Goal: Communication & Community: Answer question/provide support

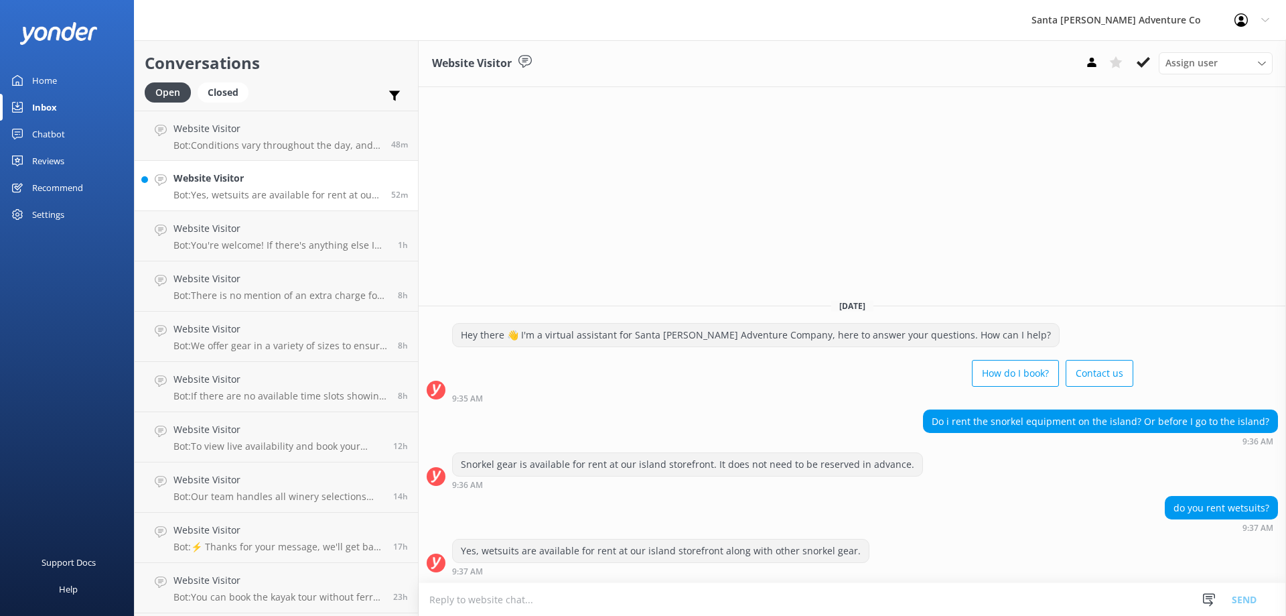
click at [260, 189] on p "Bot: Yes, wetsuits are available for rent at our island storefront along with o…" at bounding box center [278, 195] width 208 height 12
click at [244, 143] on p "Bot: Conditions vary throughout the day, and different highlights are available…" at bounding box center [278, 145] width 208 height 12
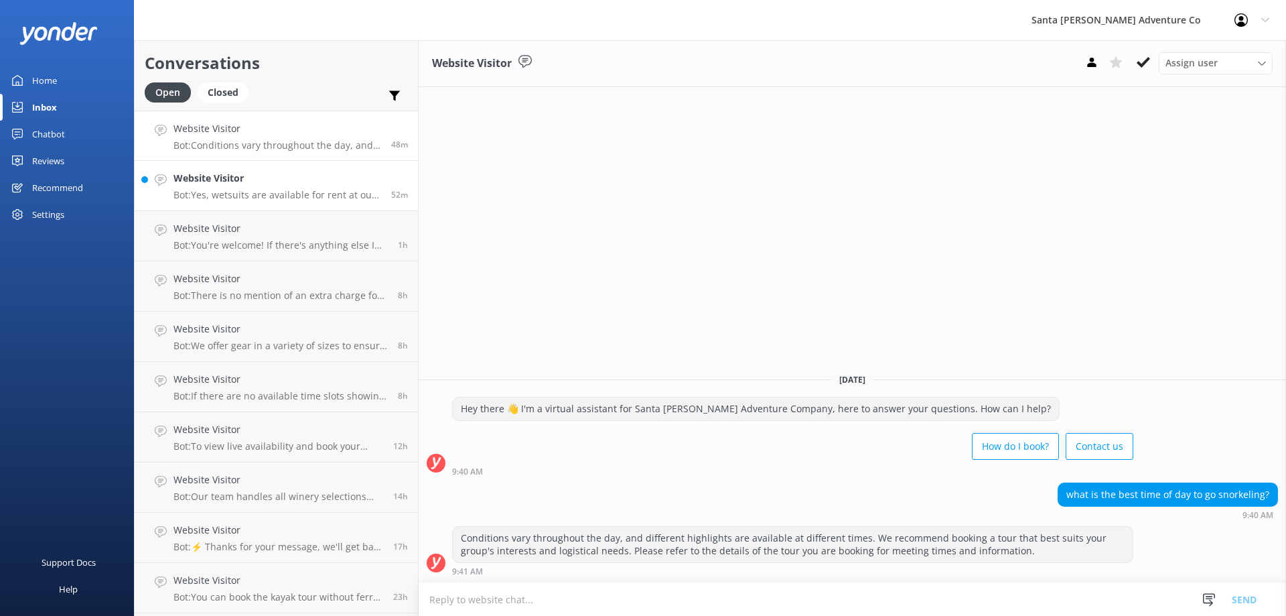
click at [246, 180] on h4 "Website Visitor" at bounding box center [278, 178] width 208 height 15
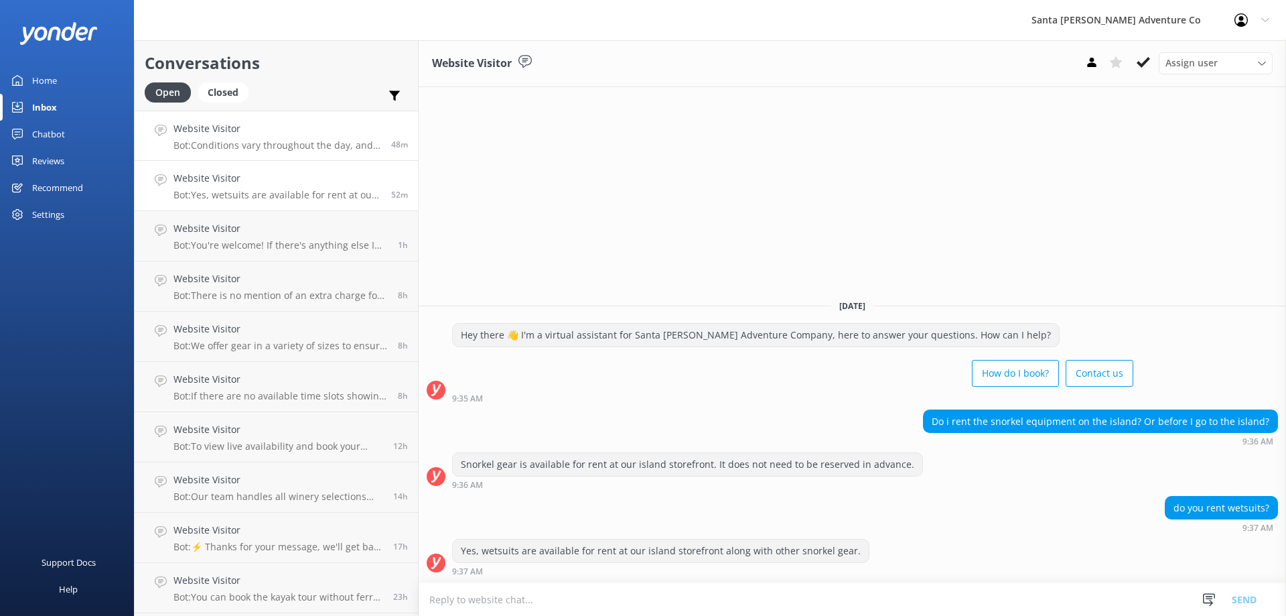
click at [233, 140] on p "Bot: Conditions vary throughout the day, and different highlights are available…" at bounding box center [278, 145] width 208 height 12
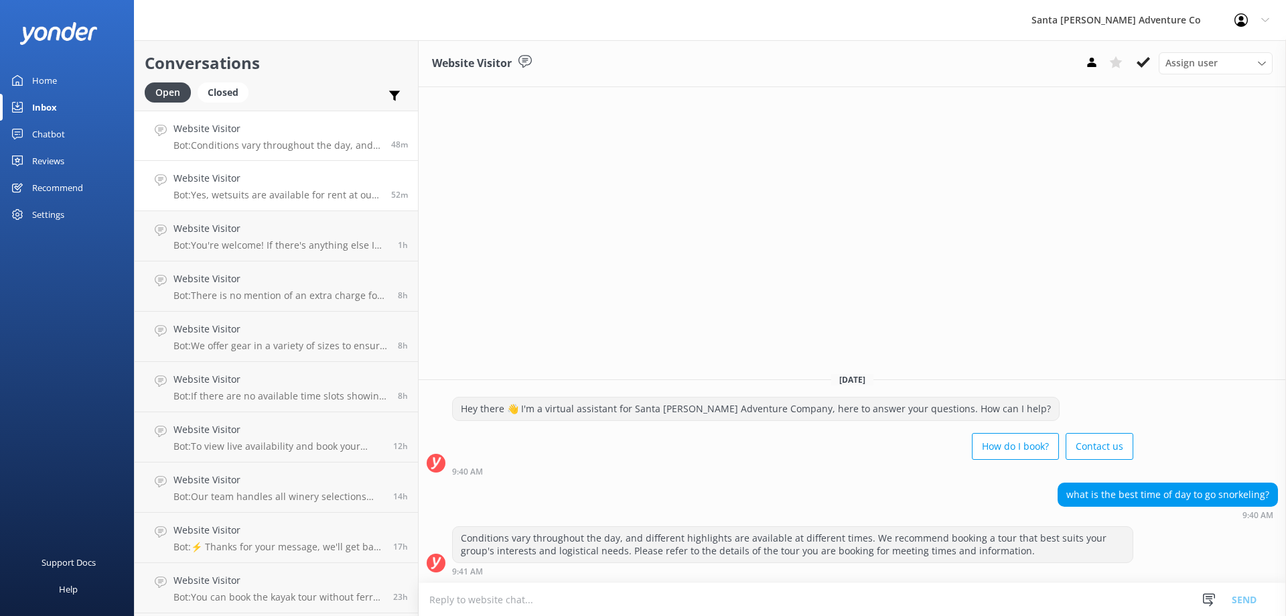
click at [279, 176] on h4 "Website Visitor" at bounding box center [278, 178] width 208 height 15
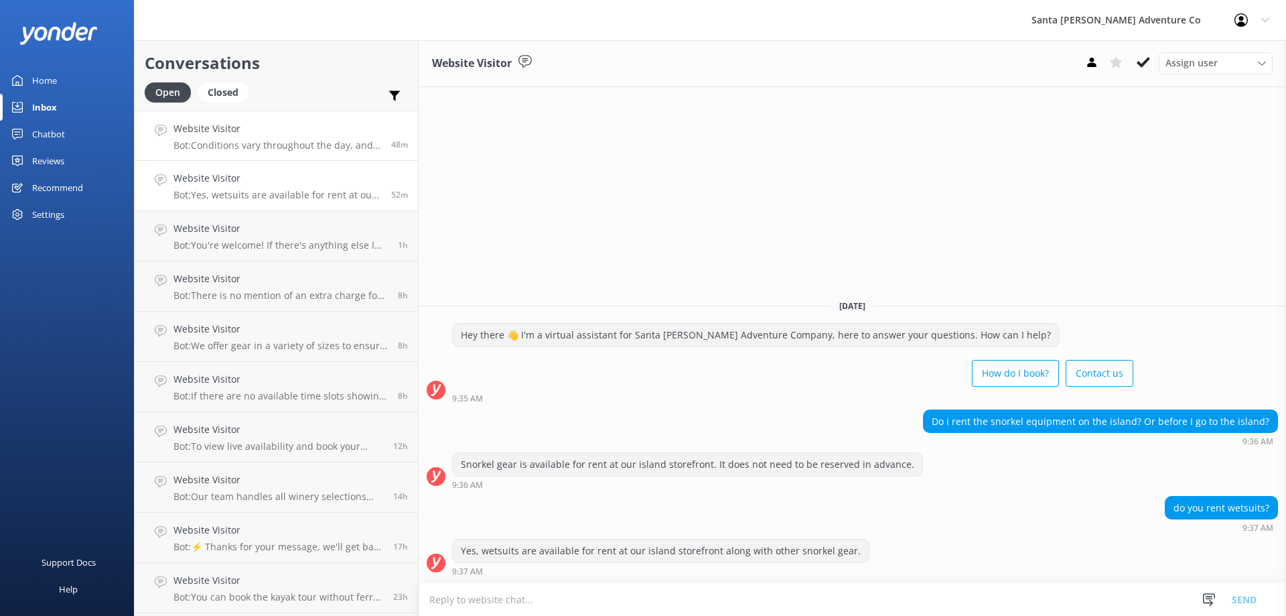
click at [256, 139] on p "Bot: Conditions vary throughout the day, and different highlights are available…" at bounding box center [278, 145] width 208 height 12
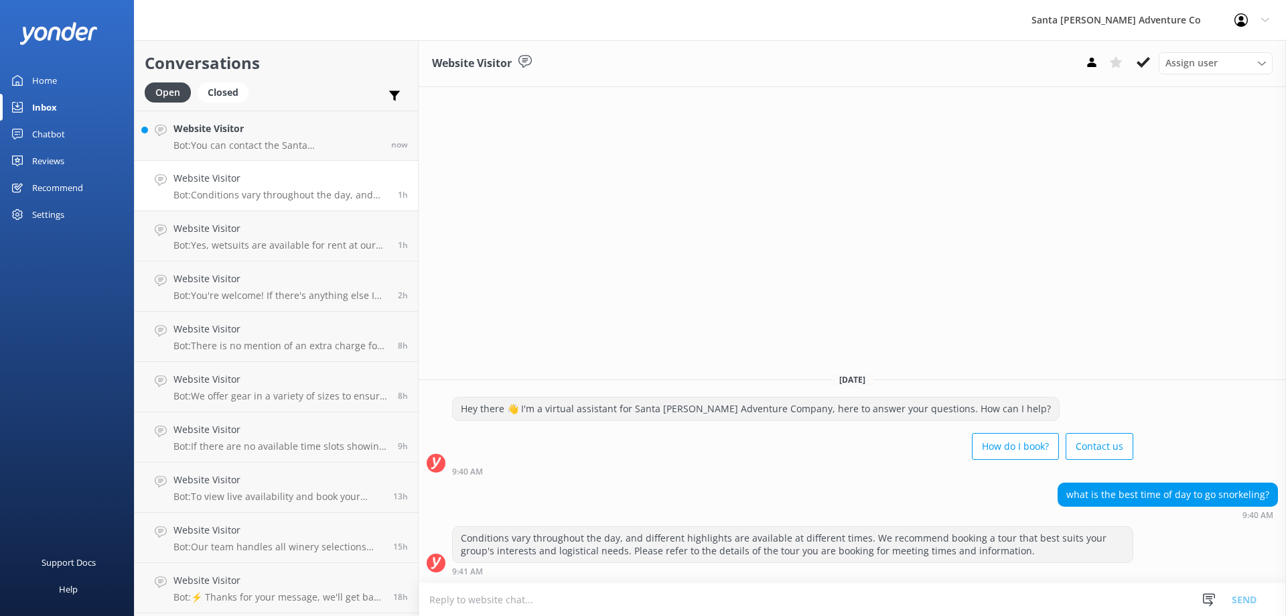
click at [250, 164] on link "Website Visitor Bot: Conditions vary throughout the day, and different highligh…" at bounding box center [276, 186] width 283 height 50
click at [239, 131] on h4 "Website Visitor" at bounding box center [278, 128] width 208 height 15
